Goal: Information Seeking & Learning: Learn about a topic

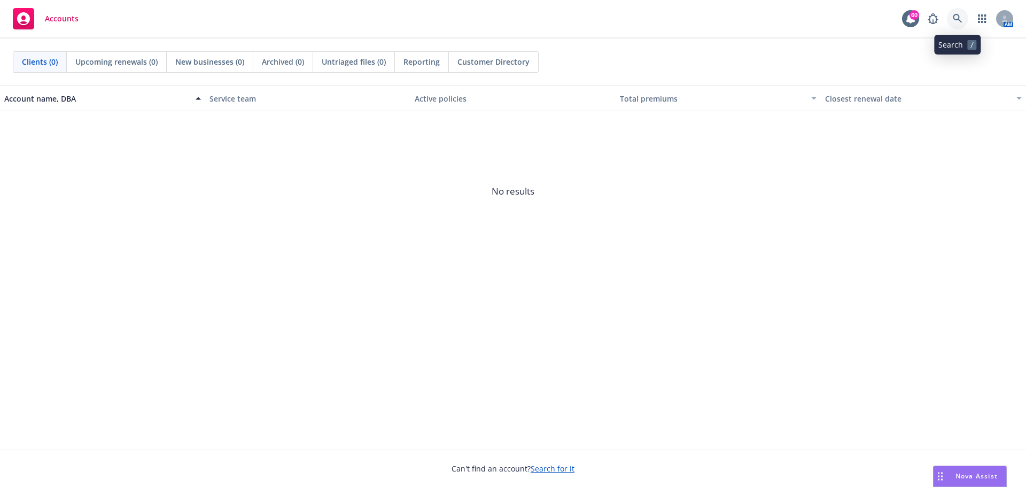
click at [961, 19] on icon at bounding box center [958, 19] width 10 height 10
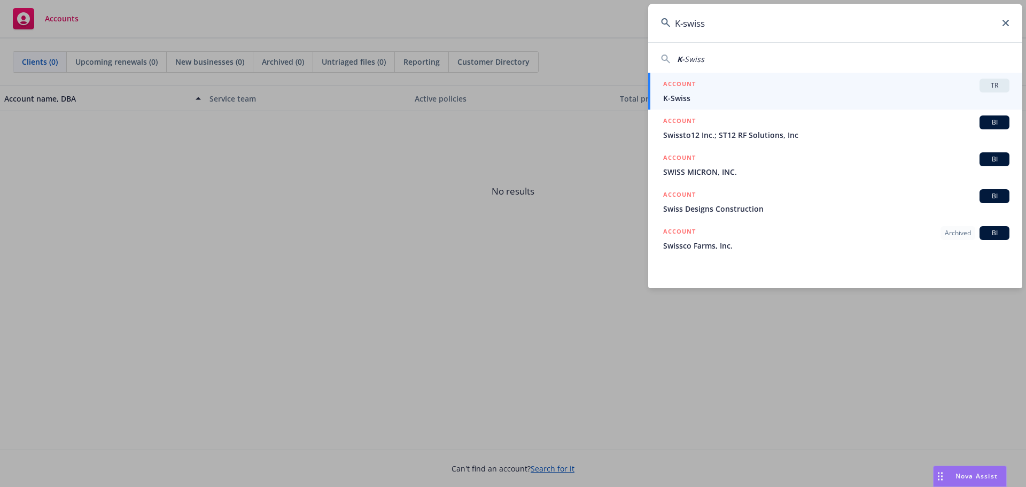
type input "K-swiss"
click at [854, 89] on div "ACCOUNT TR" at bounding box center [836, 86] width 346 height 14
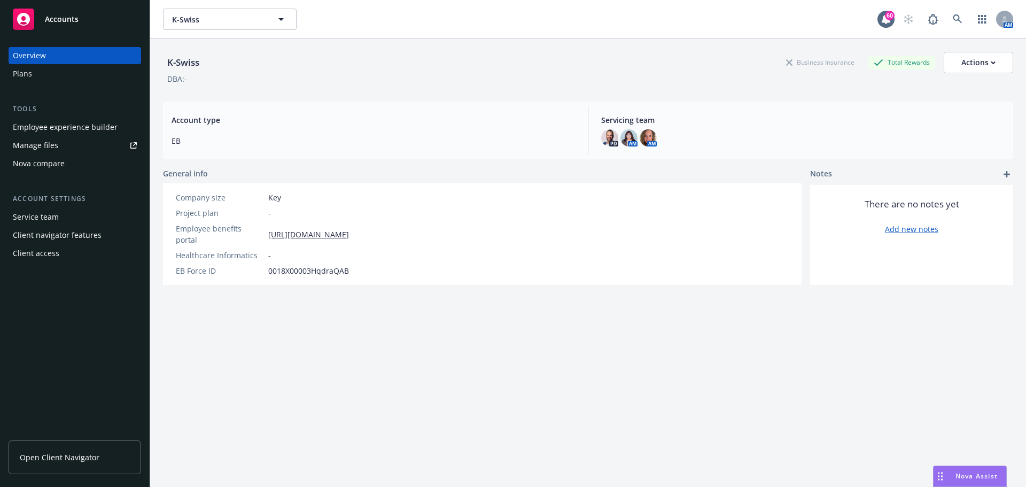
click at [66, 453] on span "Open Client Navigator" at bounding box center [60, 457] width 80 height 11
click at [53, 460] on span "Open Client Navigator" at bounding box center [60, 457] width 80 height 11
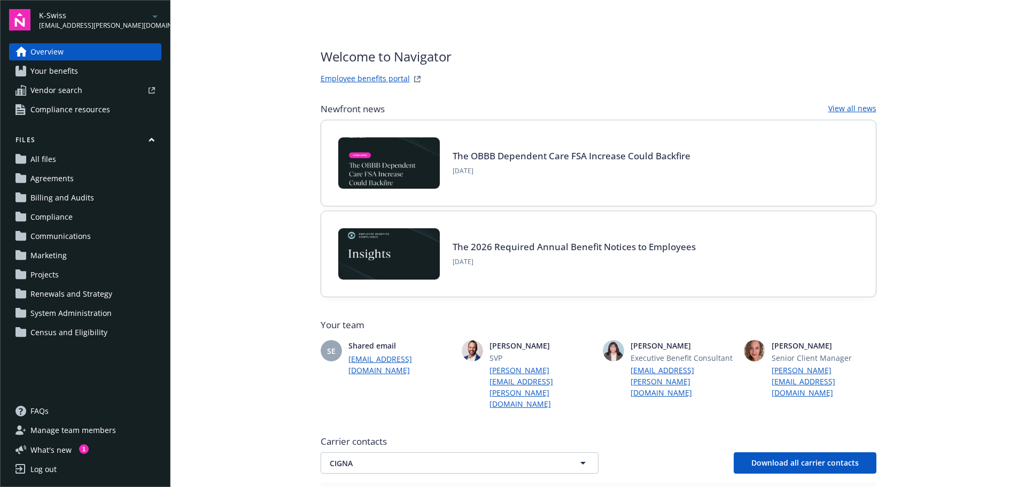
click at [54, 73] on span "Your benefits" at bounding box center [54, 71] width 48 height 17
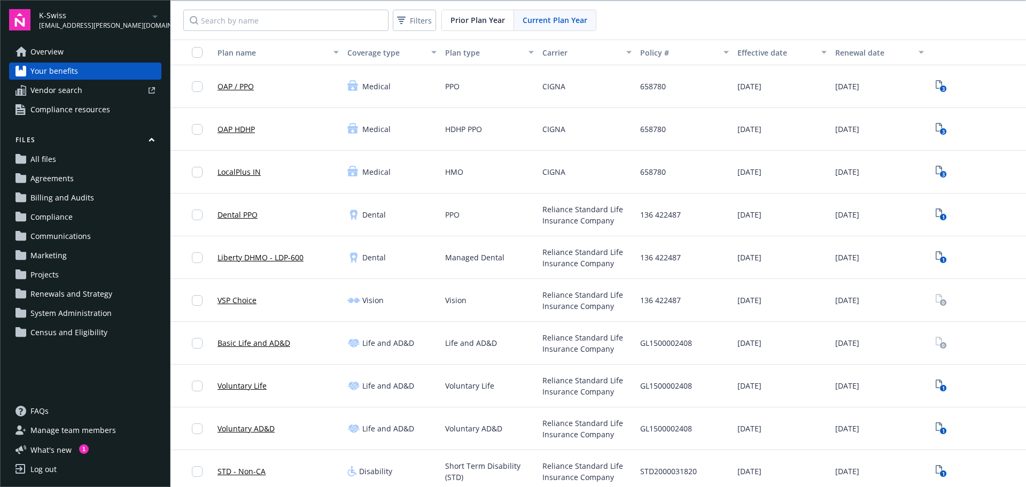
click at [43, 50] on span "Overview" at bounding box center [46, 51] width 33 height 17
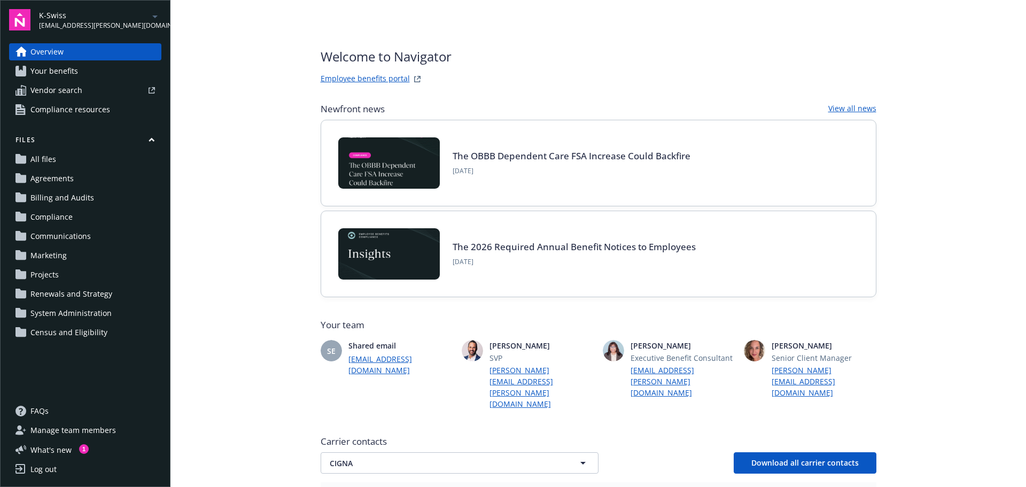
click at [349, 77] on link "Employee benefits portal" at bounding box center [365, 79] width 89 height 13
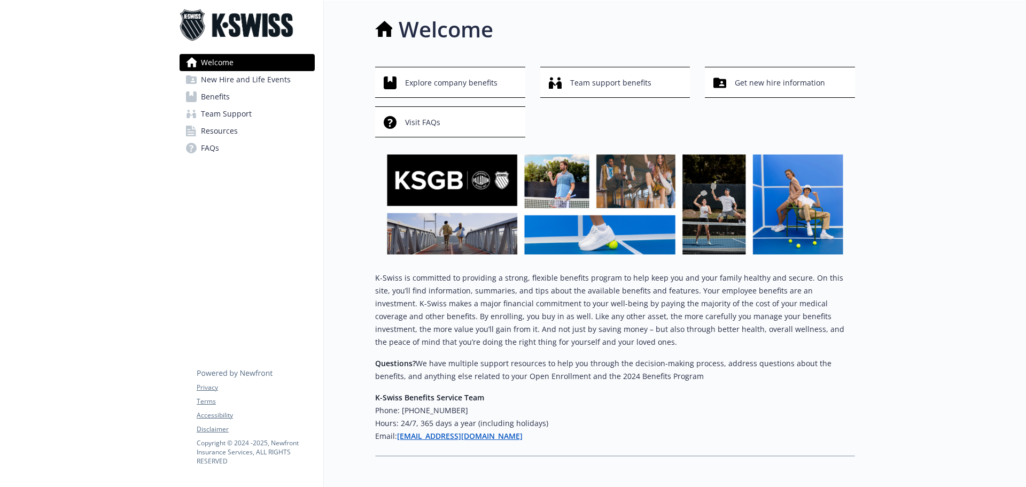
click at [204, 92] on span "Benefits" at bounding box center [215, 96] width 29 height 17
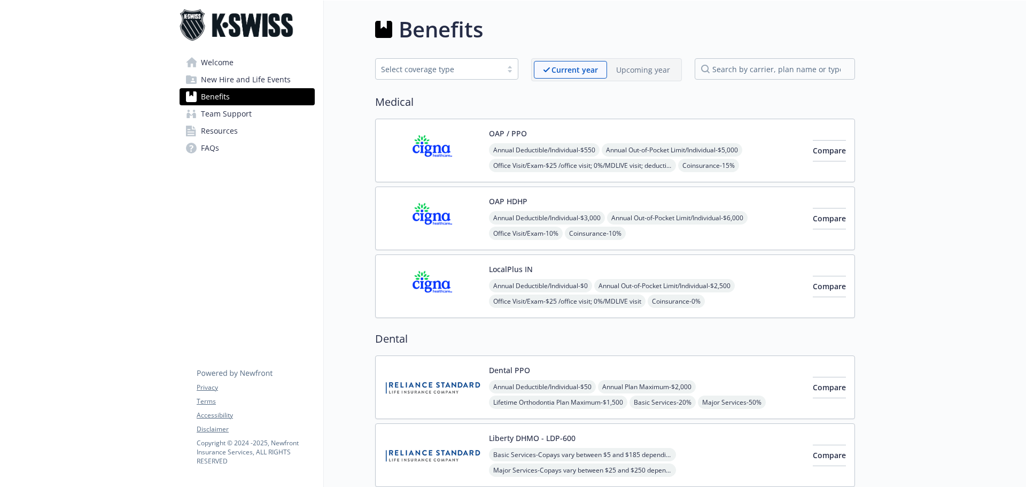
click at [436, 145] on img at bounding box center [432, 150] width 96 height 45
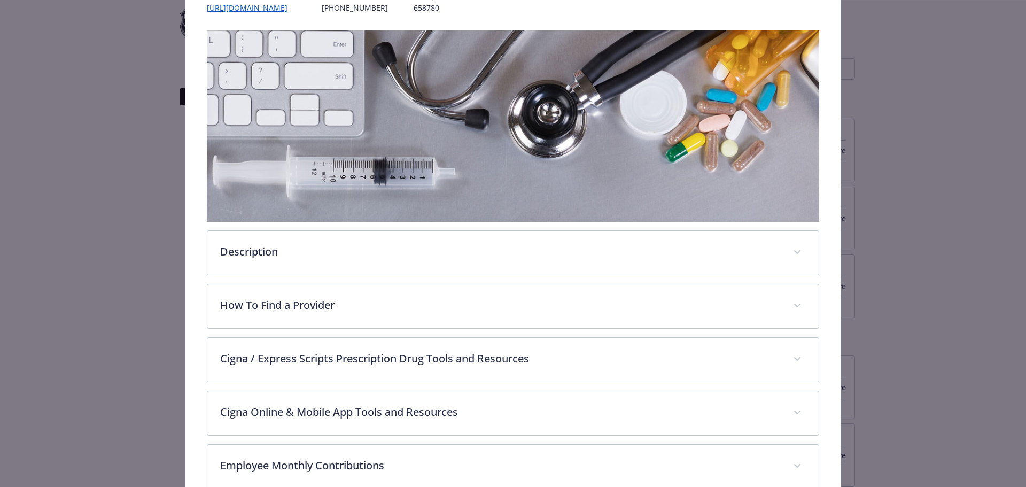
scroll to position [371, 0]
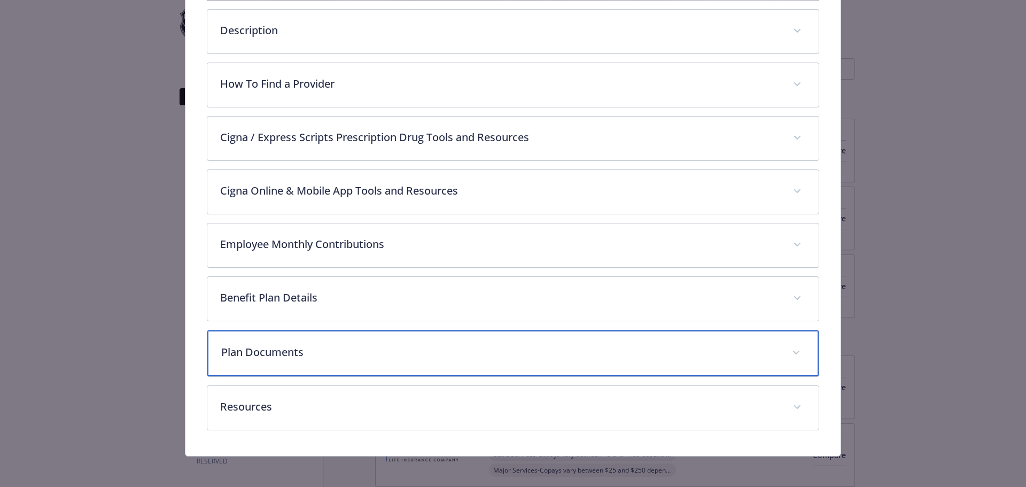
click at [794, 351] on span "details for plan Medical - OAP / PPO - Medical PPO" at bounding box center [796, 352] width 17 height 17
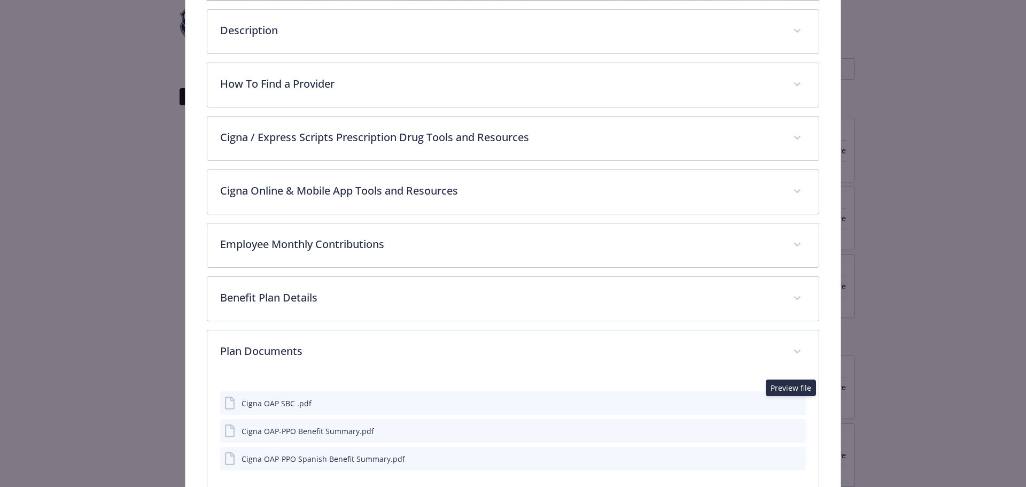
click at [791, 403] on icon "preview file" at bounding box center [796, 402] width 10 height 7
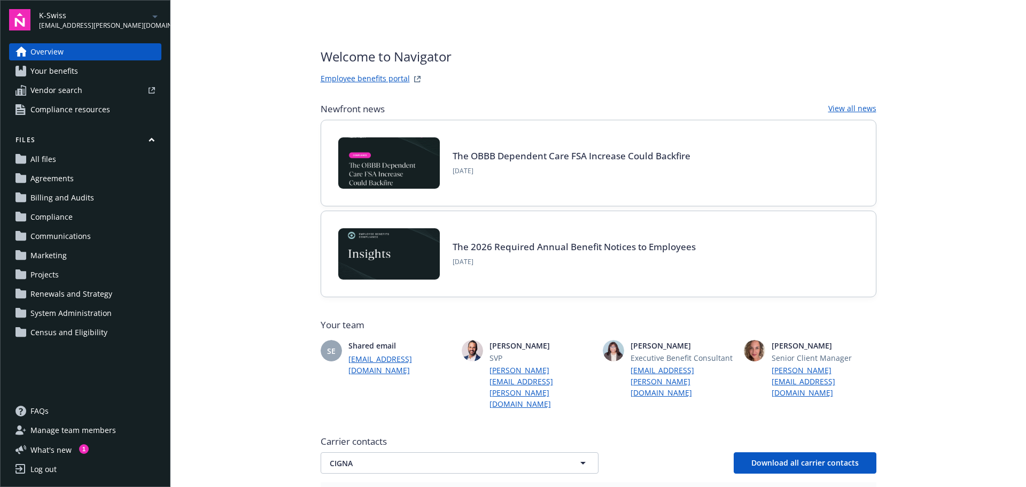
click at [367, 77] on link "Employee benefits portal" at bounding box center [365, 79] width 89 height 13
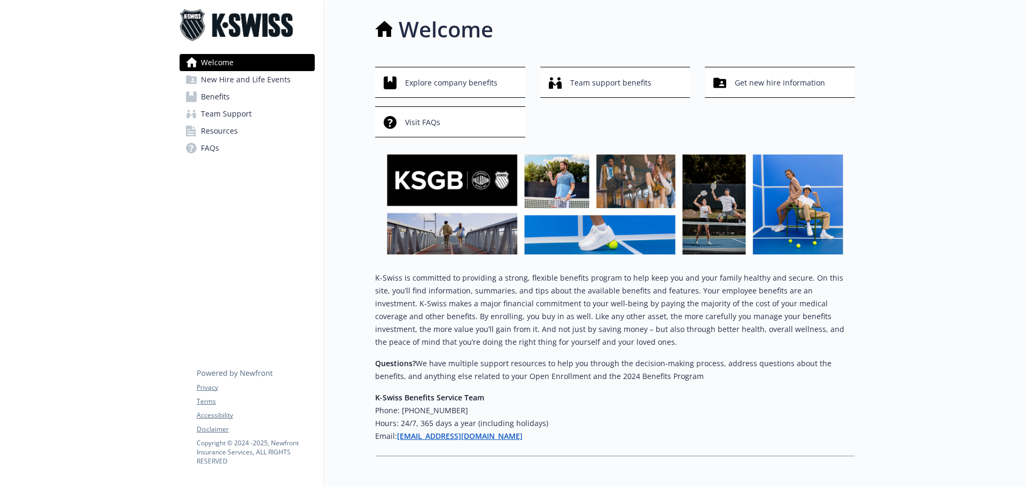
click at [247, 75] on span "New Hire and Life Events" at bounding box center [246, 79] width 90 height 17
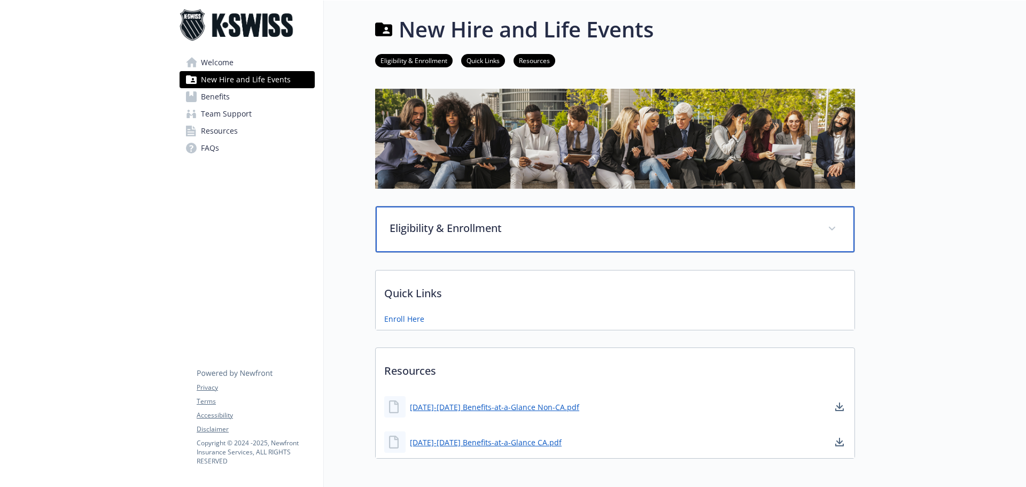
click at [462, 222] on p "Eligibility & Enrollment" at bounding box center [602, 228] width 425 height 16
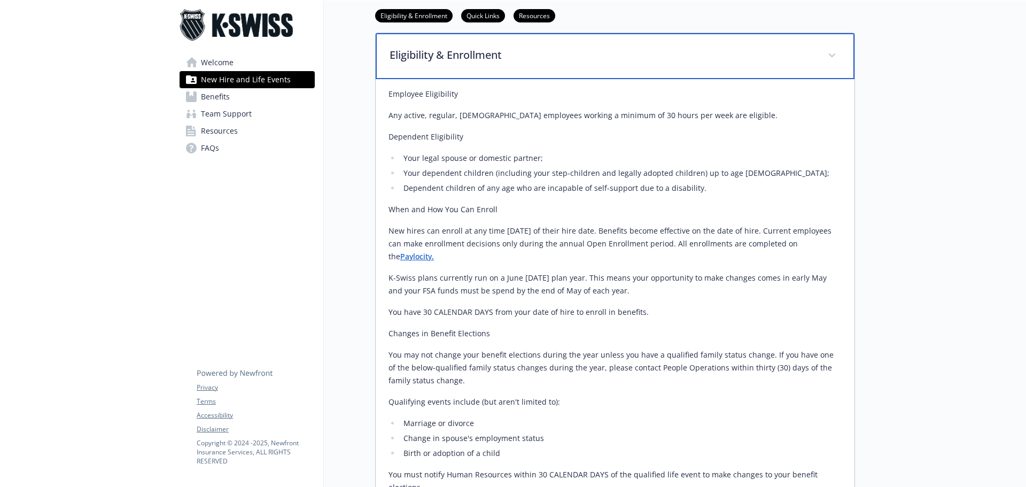
scroll to position [72, 0]
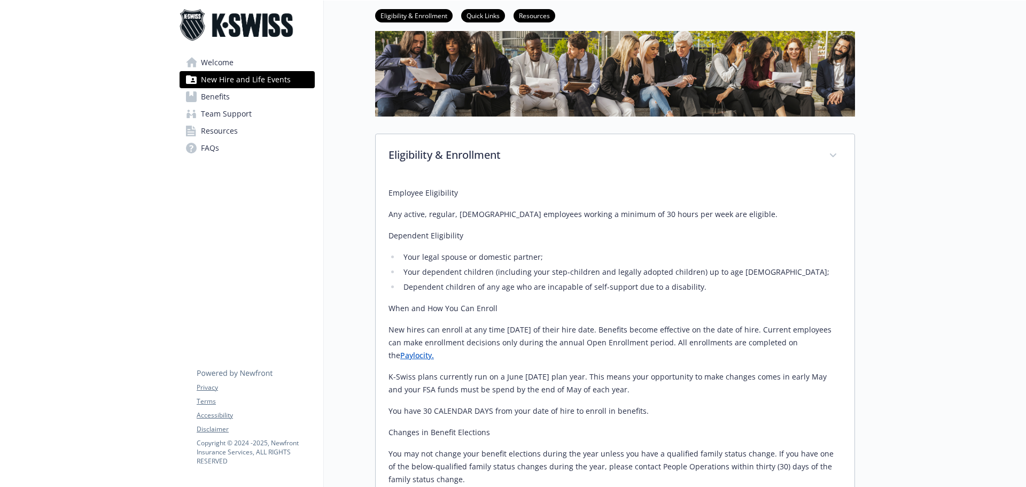
click at [211, 98] on span "Benefits" at bounding box center [215, 96] width 29 height 17
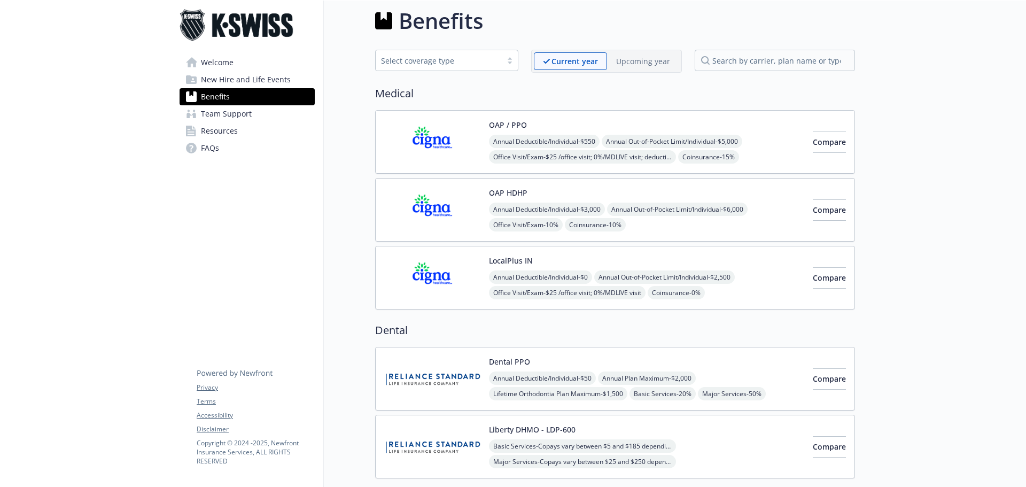
scroll to position [72, 0]
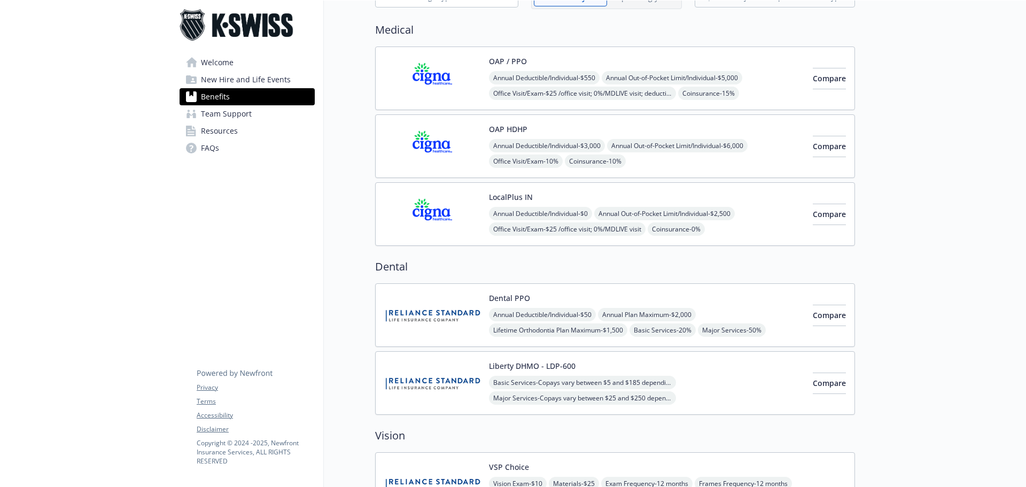
click at [426, 77] on img at bounding box center [432, 78] width 96 height 45
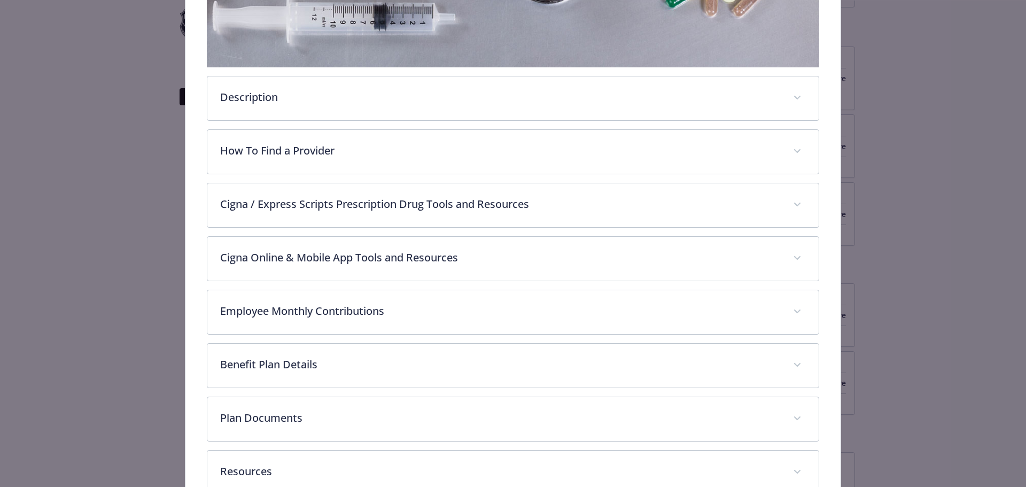
scroll to position [305, 0]
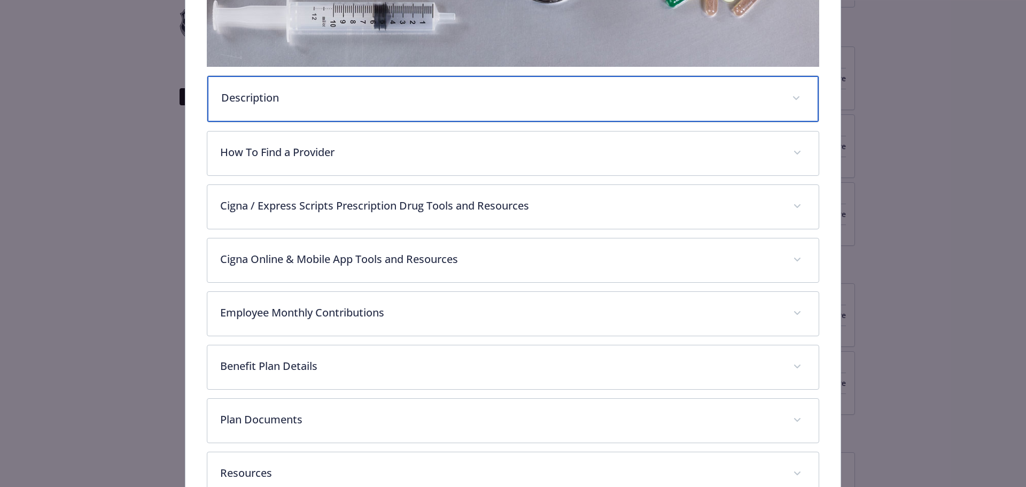
click at [249, 97] on p "Description" at bounding box center [500, 98] width 558 height 16
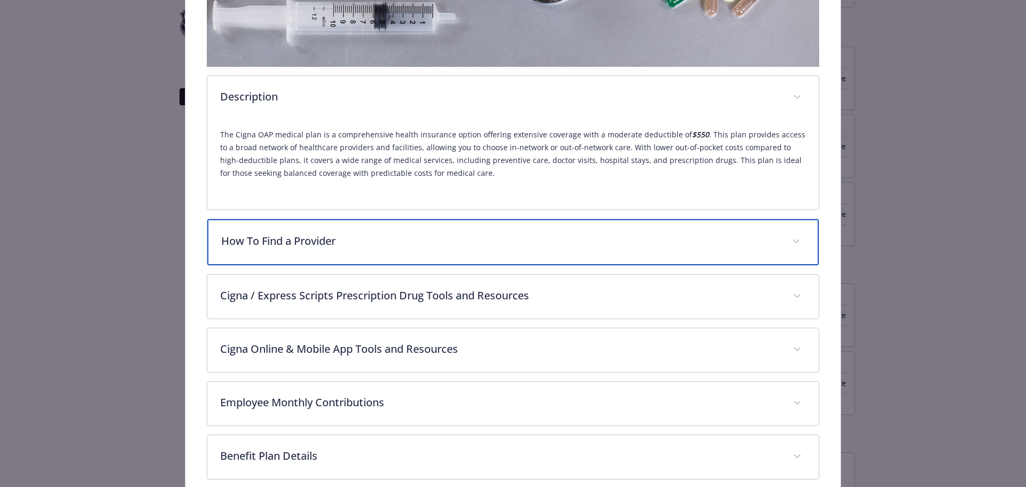
click at [313, 237] on p "How To Find a Provider" at bounding box center [500, 241] width 558 height 16
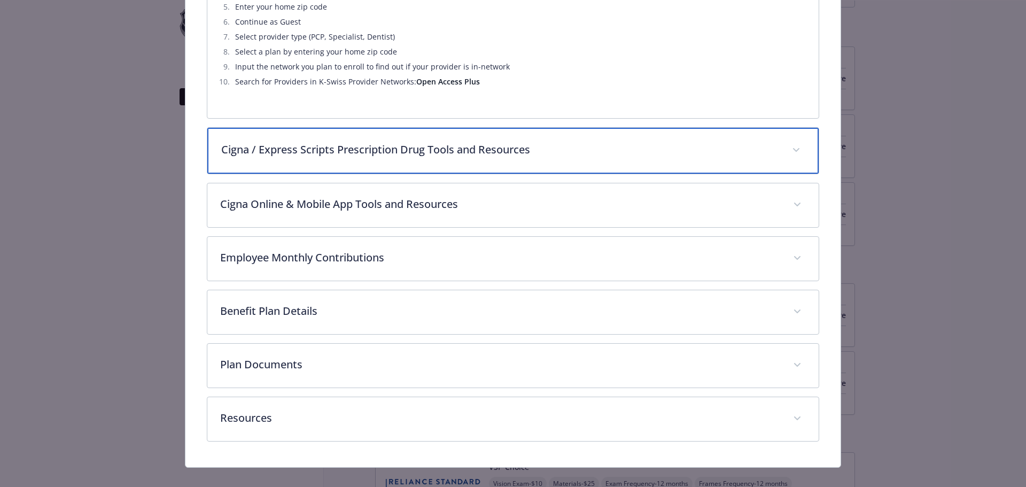
click at [517, 153] on p "Cigna / Express Scripts Prescription Drug Tools and Resources" at bounding box center [500, 150] width 558 height 16
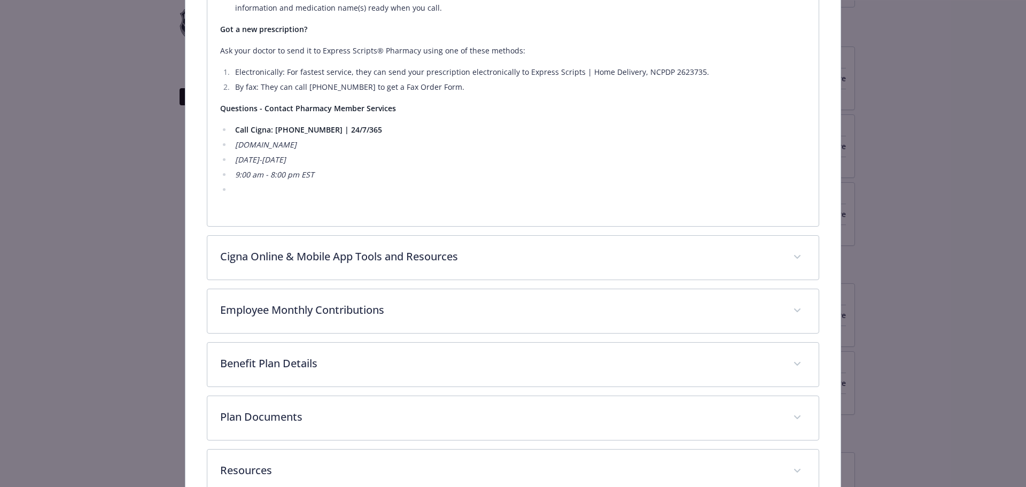
scroll to position [1000, 0]
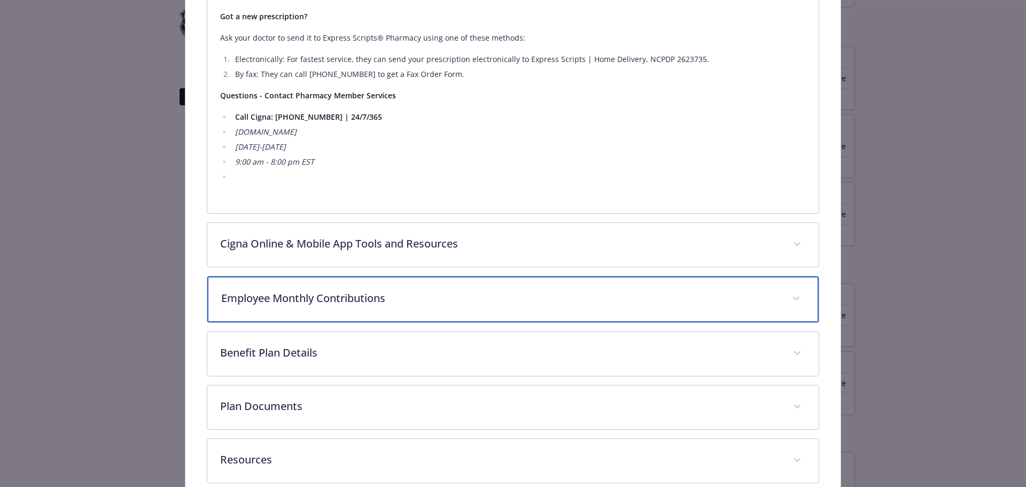
click at [347, 294] on p "Employee Monthly Contributions" at bounding box center [500, 298] width 558 height 16
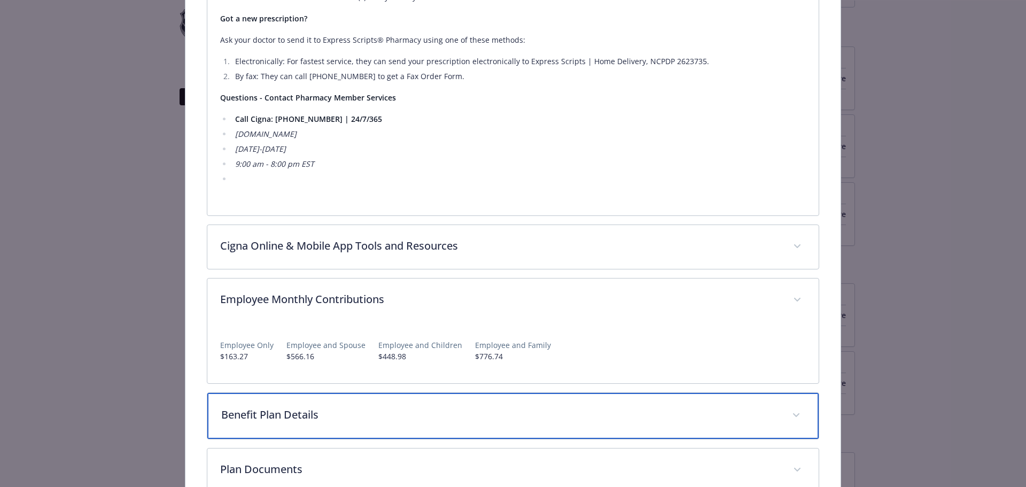
click at [301, 409] on p "Benefit Plan Details" at bounding box center [500, 415] width 558 height 16
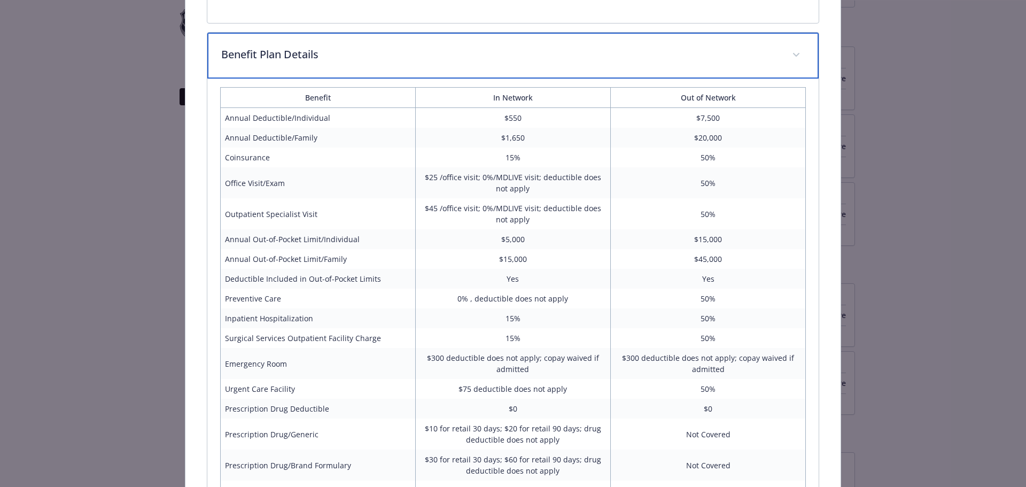
scroll to position [1360, 0]
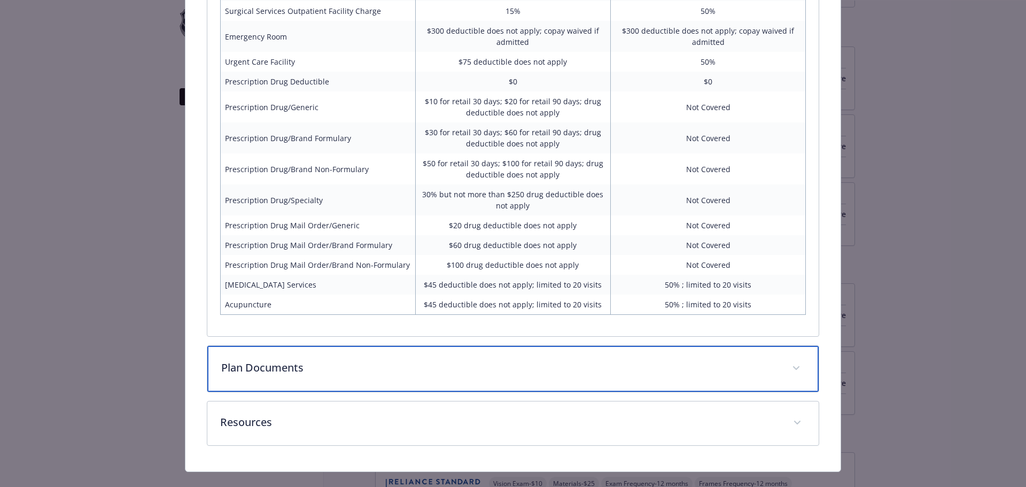
click at [248, 375] on p "Plan Documents" at bounding box center [500, 368] width 558 height 16
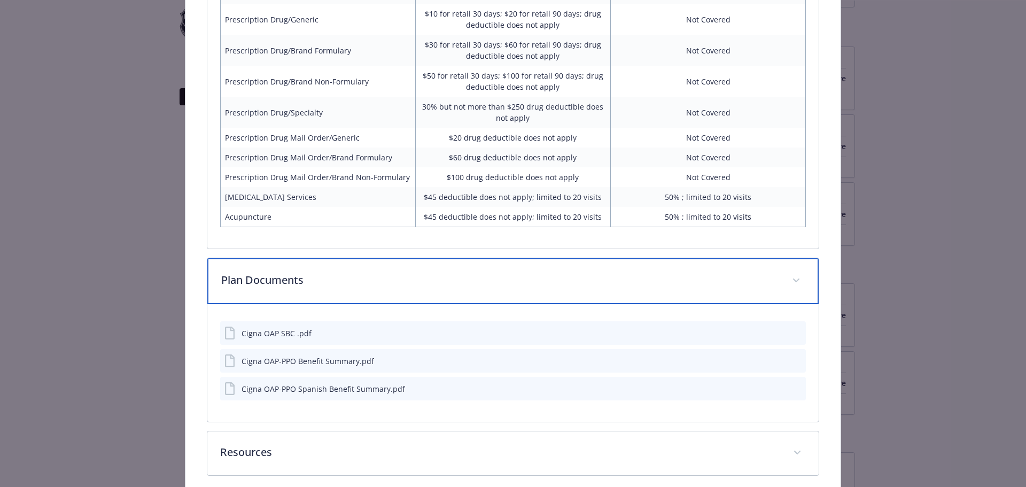
scroll to position [1818, 0]
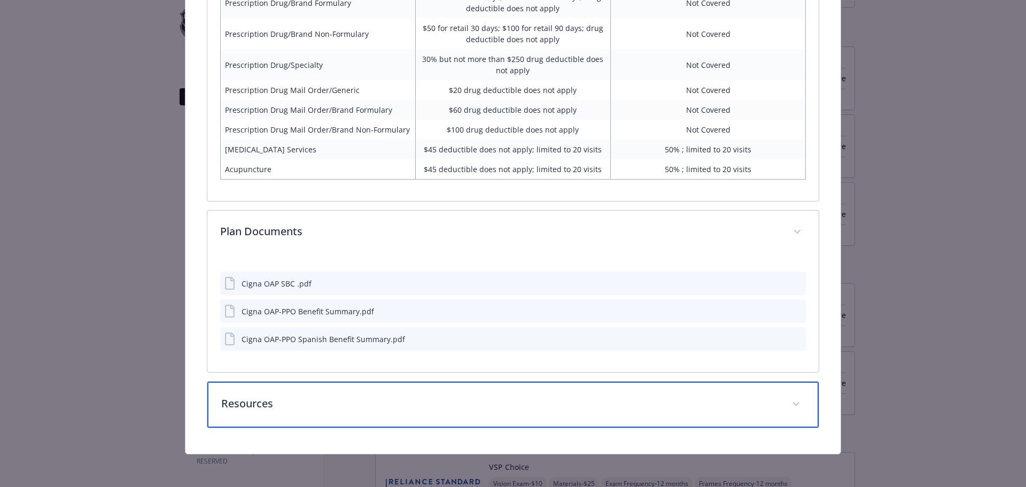
click at [257, 403] on p "Resources" at bounding box center [500, 403] width 558 height 16
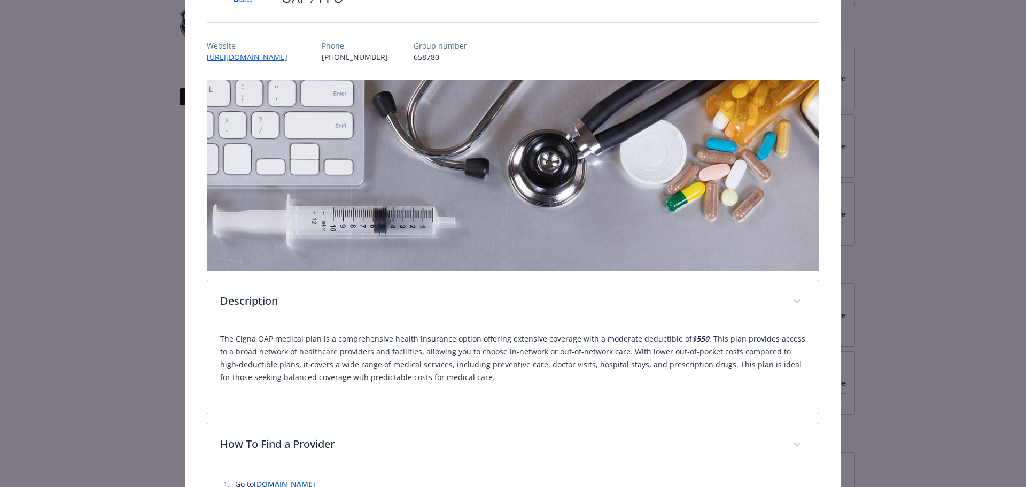
scroll to position [0, 0]
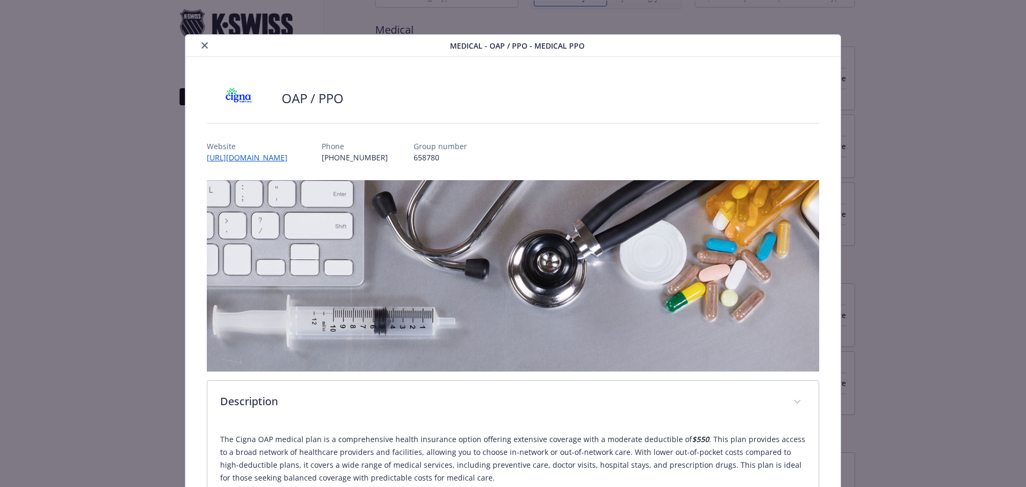
click at [203, 44] on icon "close" at bounding box center [204, 45] width 6 height 6
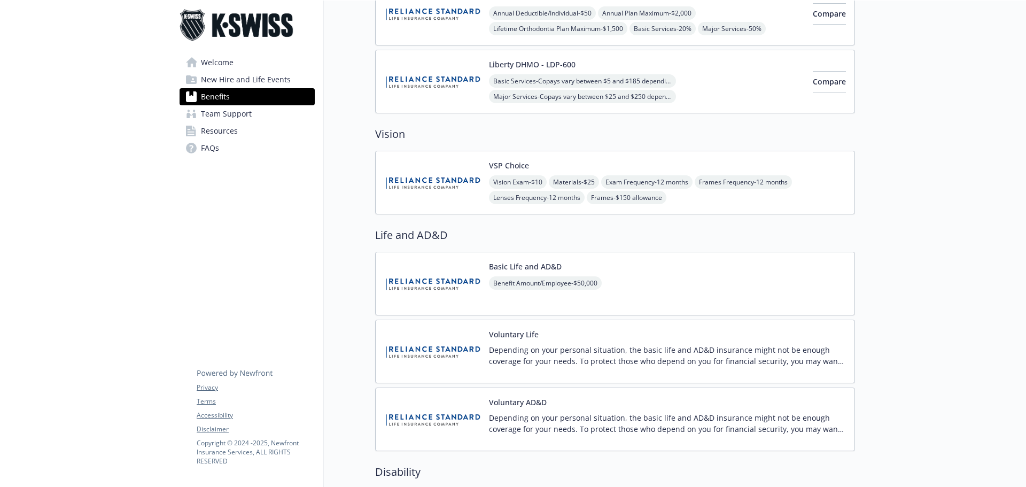
scroll to position [344, 0]
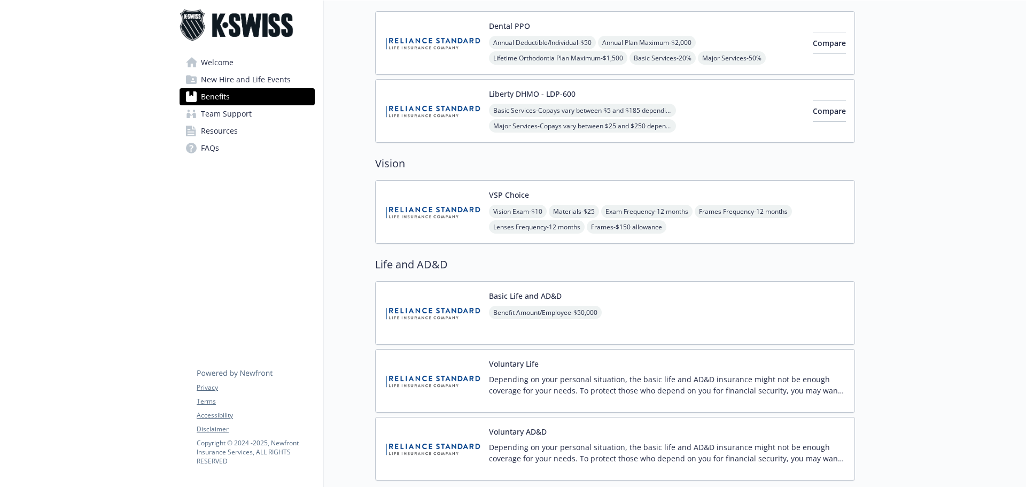
click at [243, 116] on span "Team Support" at bounding box center [226, 113] width 51 height 17
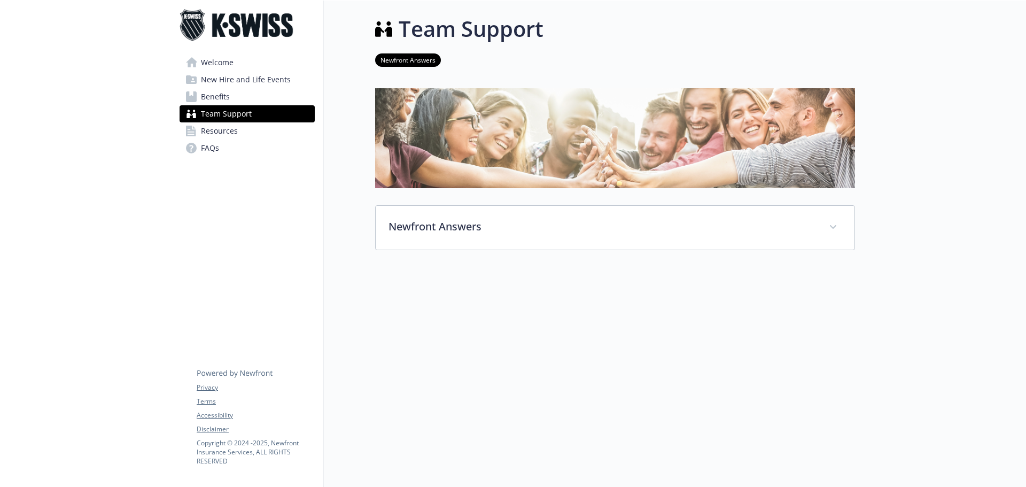
click at [193, 126] on icon at bounding box center [191, 131] width 11 height 11
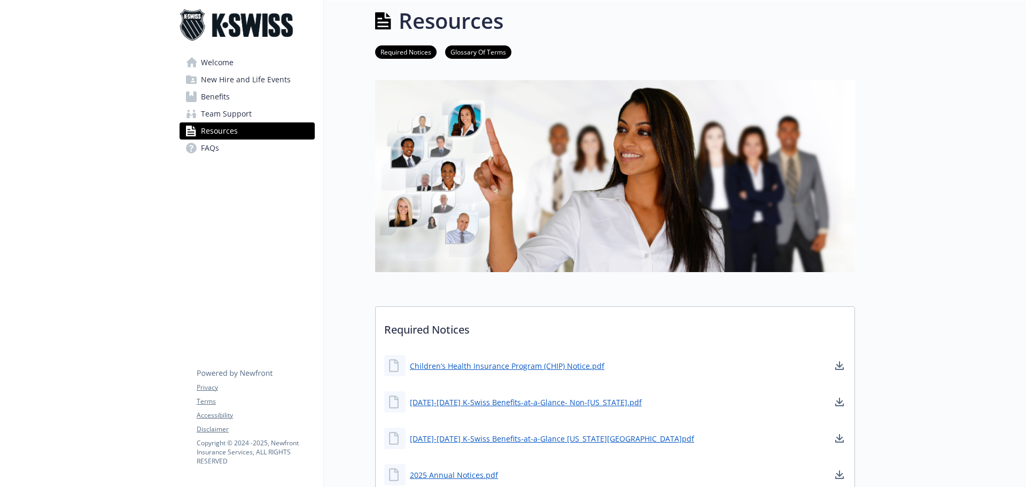
click at [212, 99] on span "Benefits" at bounding box center [215, 96] width 29 height 17
